Goal: Navigation & Orientation: Find specific page/section

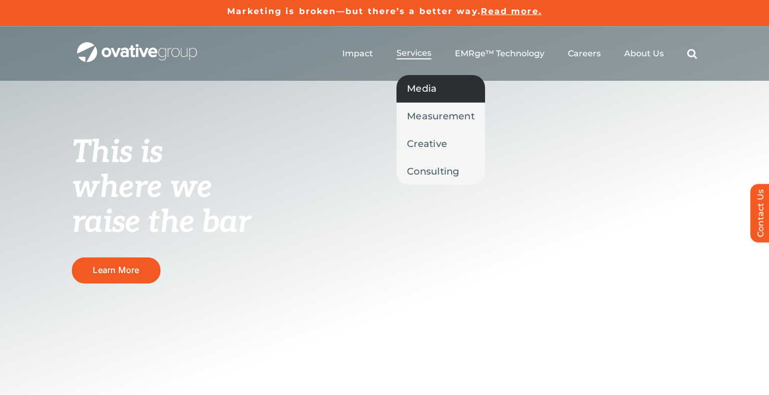
click at [425, 87] on span "Media" at bounding box center [422, 88] width 30 height 15
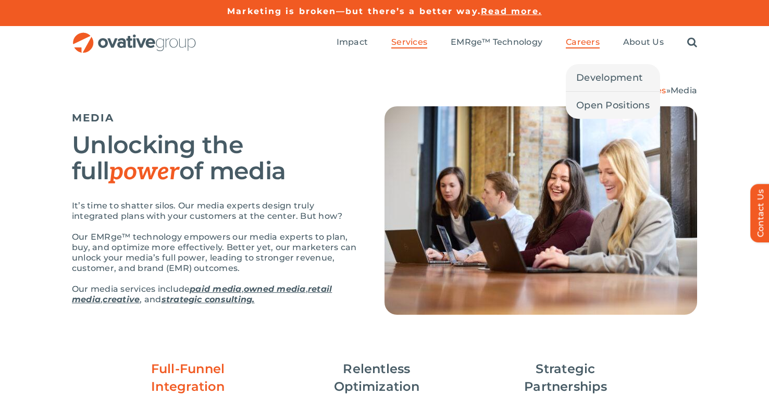
click at [579, 46] on span "Careers" at bounding box center [583, 42] width 34 height 10
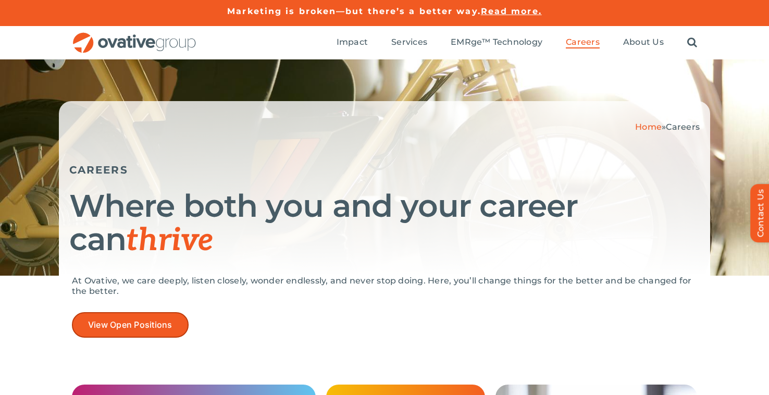
click at [164, 323] on span "View Open Positions" at bounding box center [130, 325] width 84 height 10
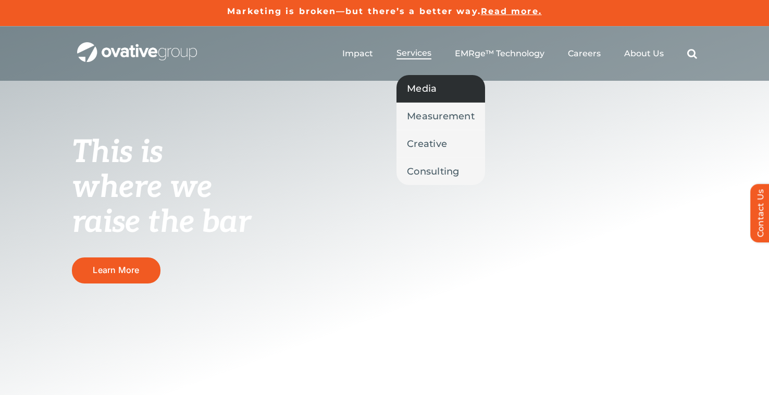
click at [423, 87] on span "Media" at bounding box center [422, 88] width 30 height 15
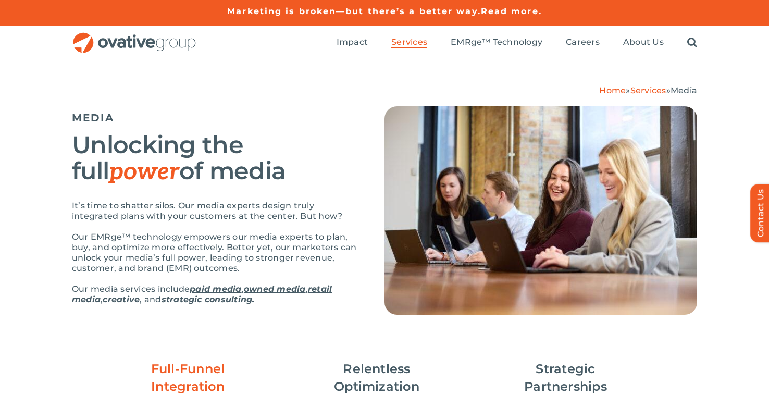
click at [324, 288] on link "retail media" at bounding box center [202, 294] width 260 height 20
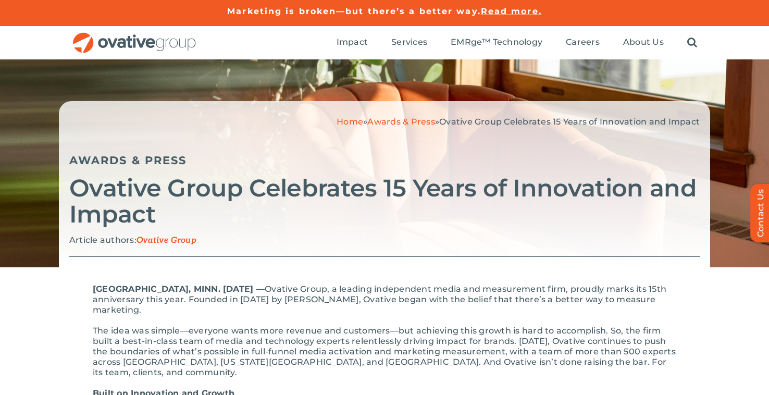
click at [121, 37] on img "OG_Full_horizontal_RGB" at bounding box center [134, 42] width 125 height 21
